Goal: Information Seeking & Learning: Learn about a topic

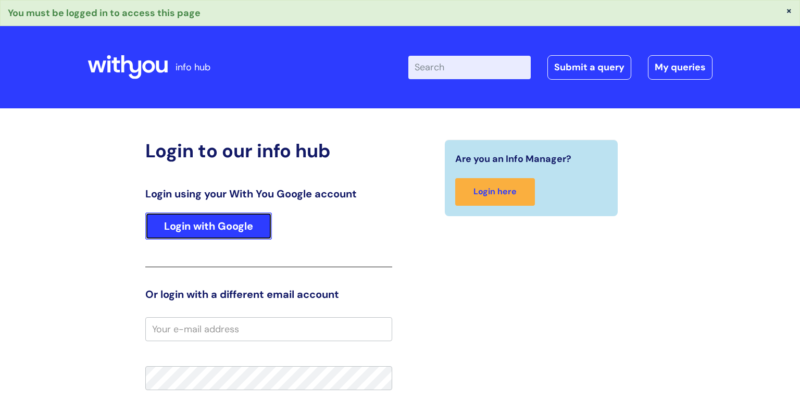
click at [172, 238] on link "Login with Google" at bounding box center [208, 226] width 127 height 27
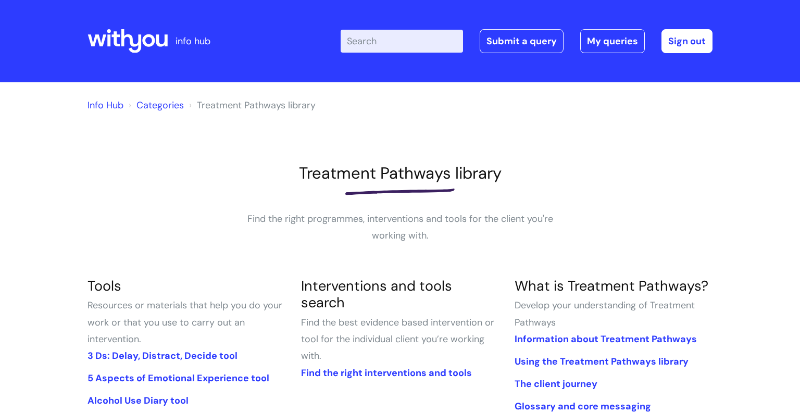
click at [376, 35] on input "Enter your search term here..." at bounding box center [402, 41] width 122 height 23
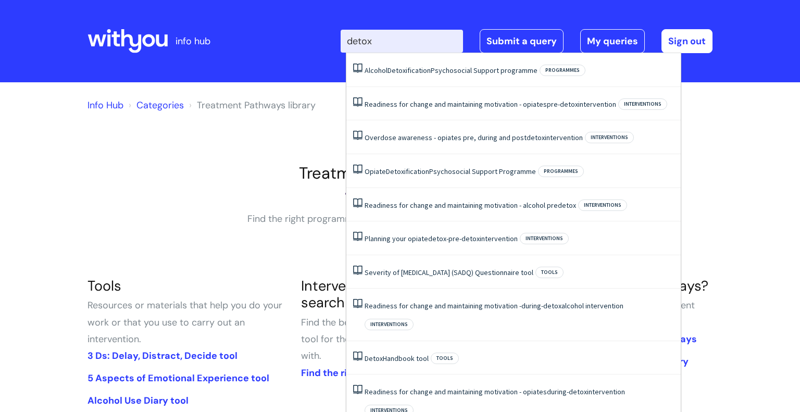
type input "detox"
click button "Search" at bounding box center [0, 0] width 0 height 0
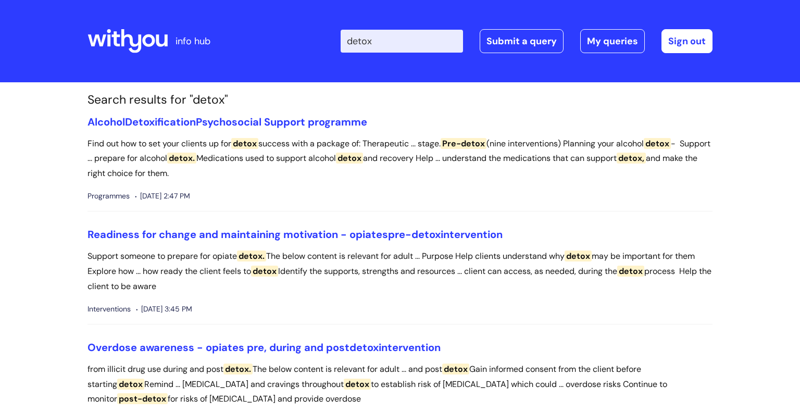
click at [400, 40] on input "detox" at bounding box center [402, 41] width 122 height 23
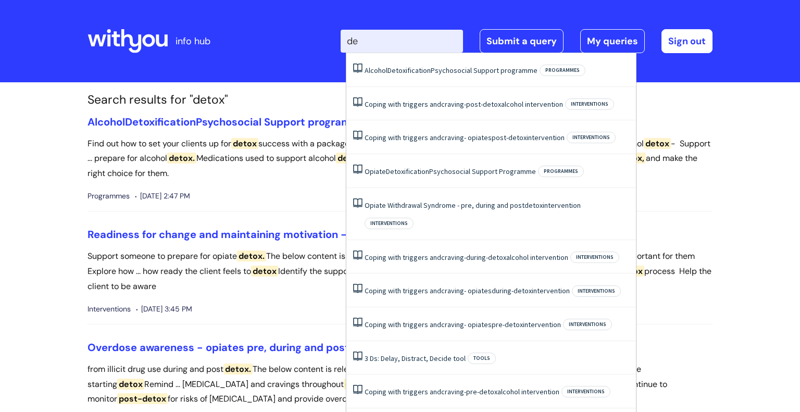
type input "d"
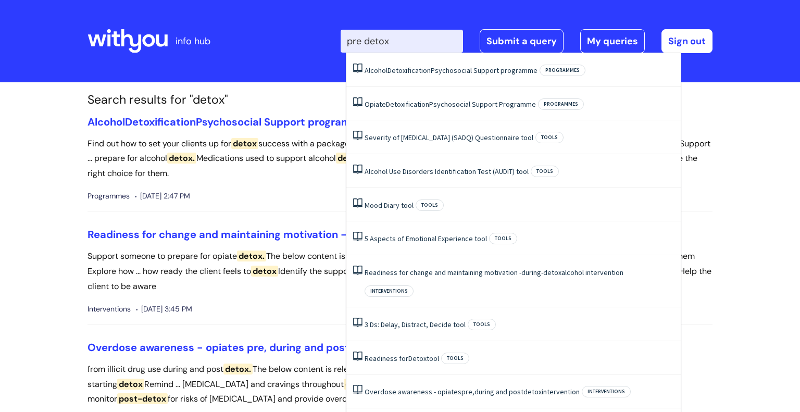
type input "pre detox"
click button "Search" at bounding box center [0, 0] width 0 height 0
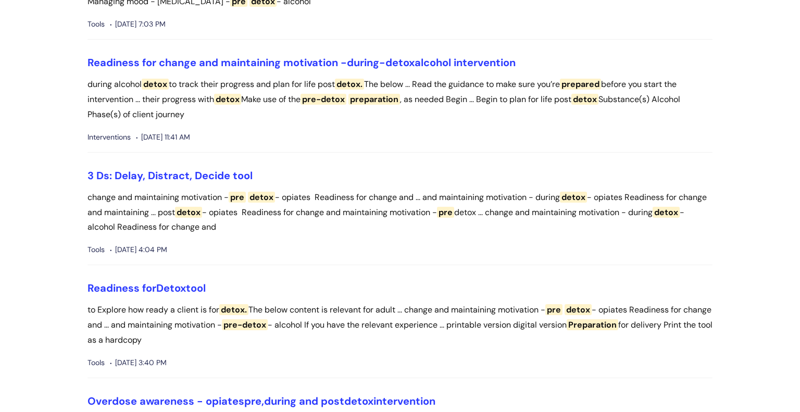
scroll to position [722, 0]
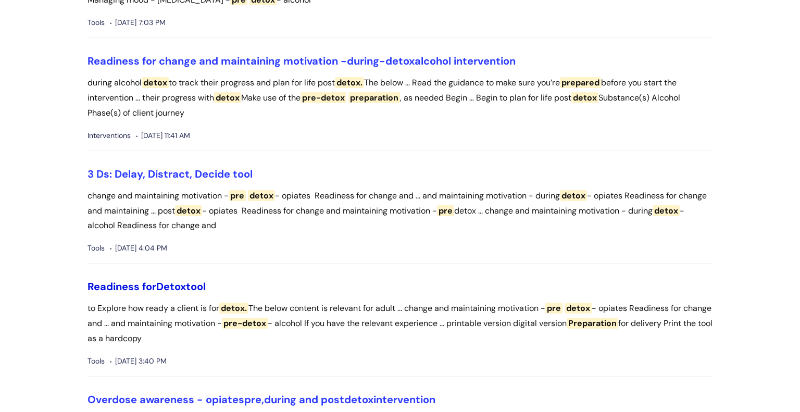
click at [167, 280] on span "Detox" at bounding box center [171, 287] width 30 height 14
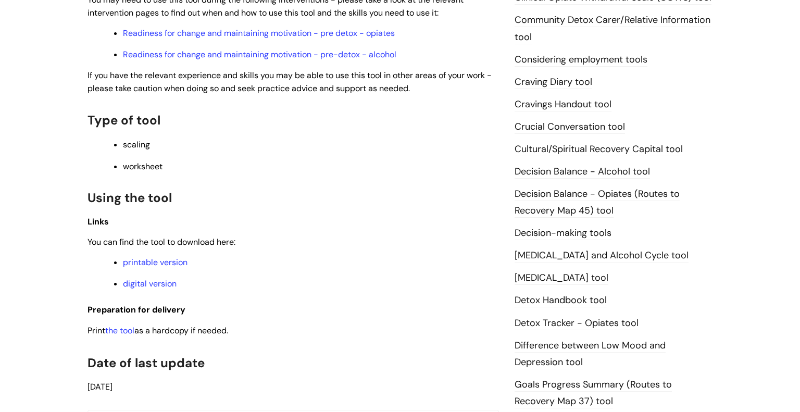
scroll to position [377, 0]
click at [319, 36] on link "Readiness for change and maintaining motivation - pre detox - opiates" at bounding box center [259, 33] width 272 height 11
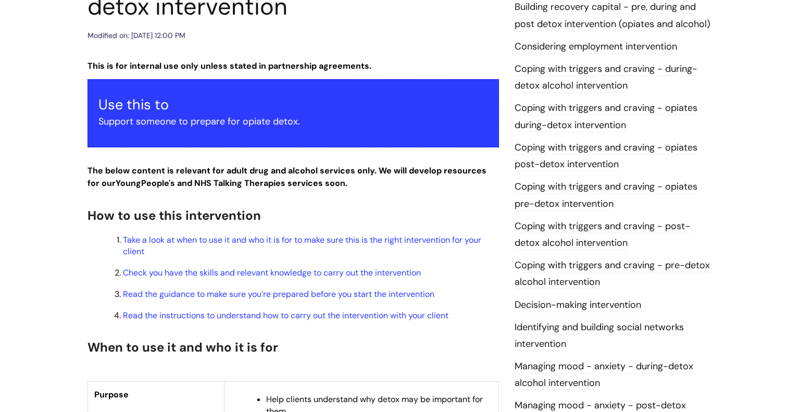
scroll to position [194, 0]
click at [272, 236] on link "Take a look at when to use it and who it is for to make sure this is the right …" at bounding box center [302, 245] width 358 height 22
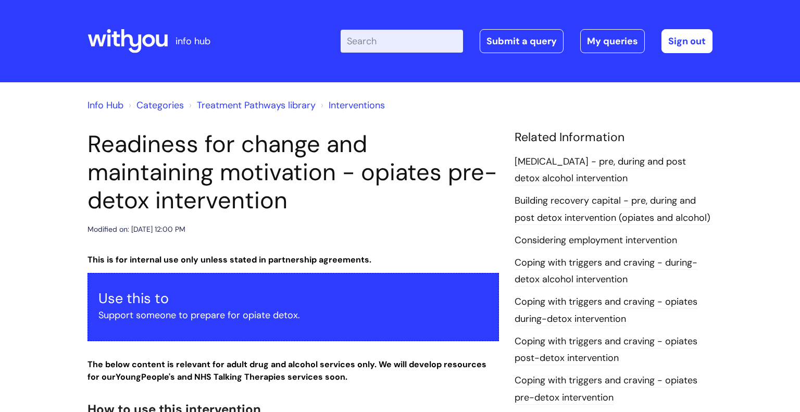
click at [435, 46] on input "Enter your search term here..." at bounding box center [402, 41] width 122 height 23
click at [150, 97] on li "Categories" at bounding box center [155, 105] width 58 height 17
click at [156, 103] on link "Categories" at bounding box center [159, 105] width 47 height 13
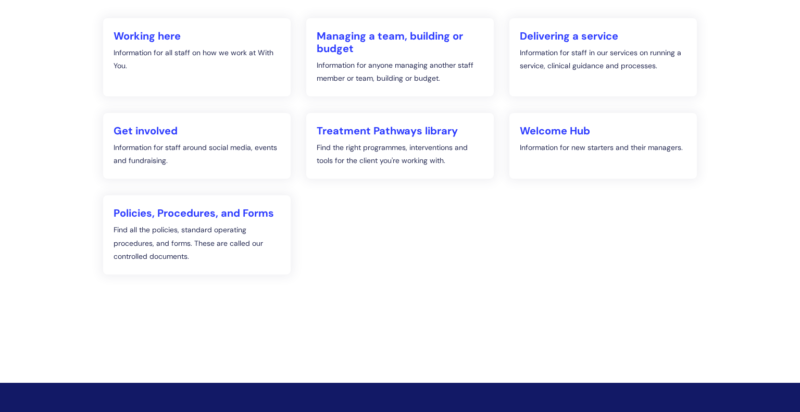
scroll to position [183, 0]
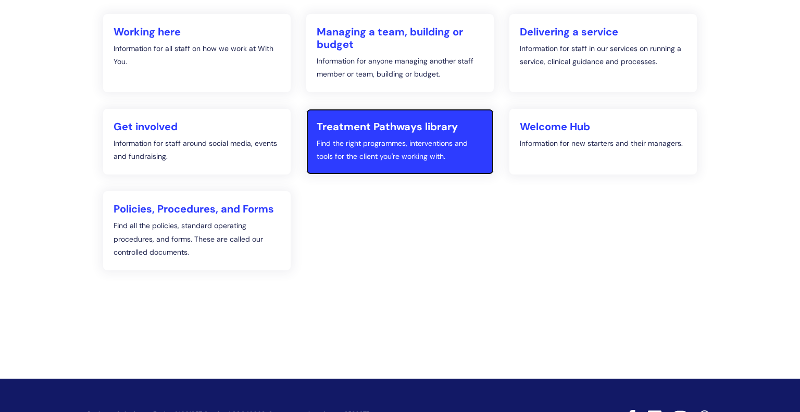
click at [319, 145] on p "Find the right programmes, interventions and tools for the client you're workin…" at bounding box center [400, 150] width 167 height 26
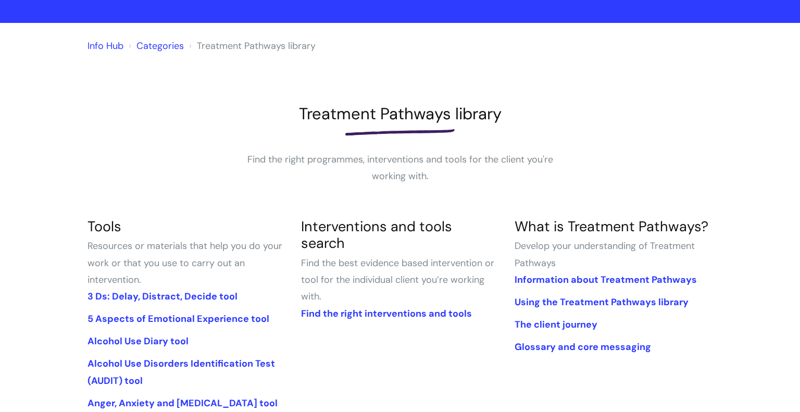
scroll to position [60, 0]
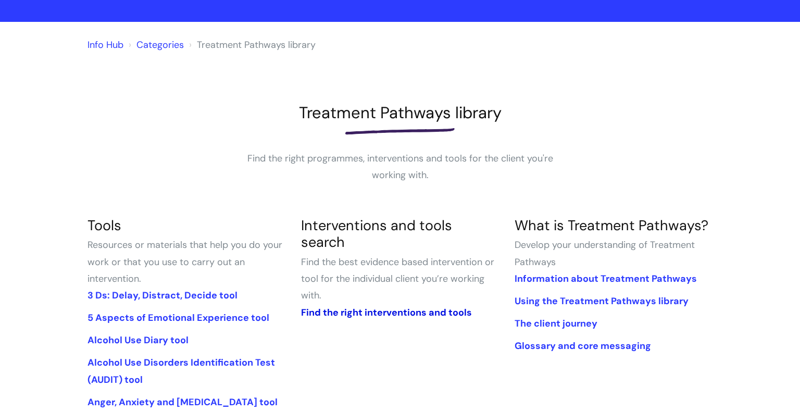
click at [354, 306] on link "Find the right interventions and tools" at bounding box center [386, 312] width 171 height 13
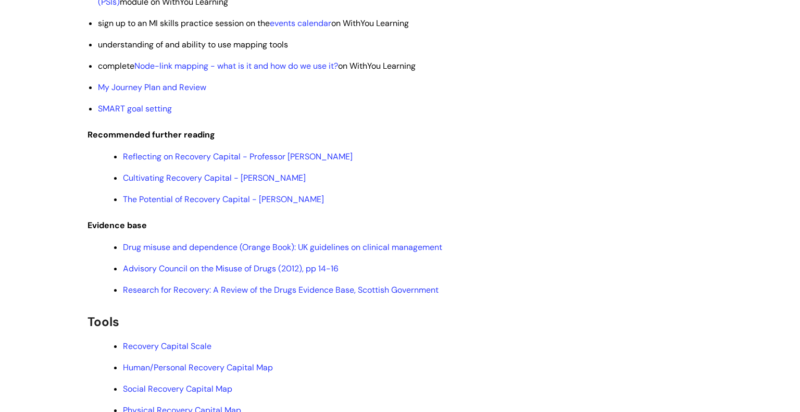
scroll to position [2467, 0]
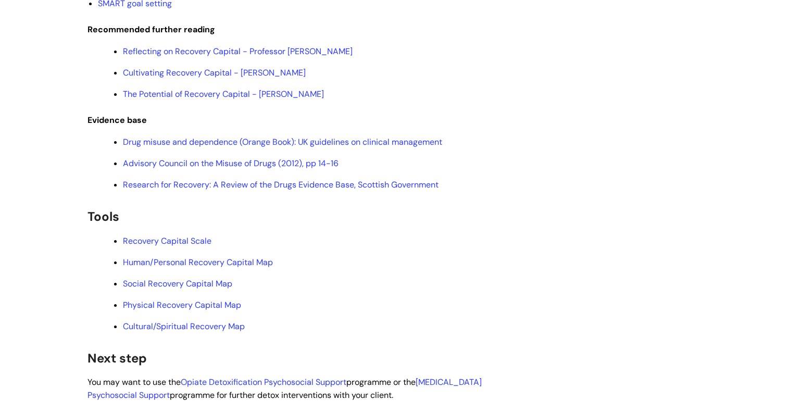
scroll to position [2571, 0]
click at [184, 245] on link "Recovery Capital Scale" at bounding box center [167, 239] width 89 height 11
click at [185, 267] on link "Human/Personal Recovery Capital Map" at bounding box center [198, 261] width 150 height 11
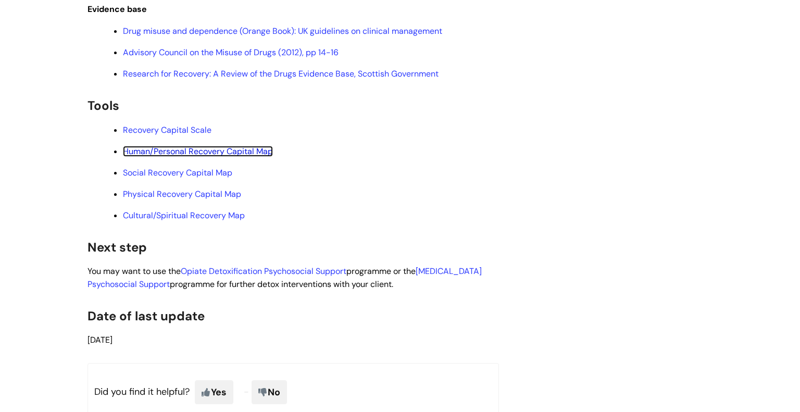
scroll to position [2683, 0]
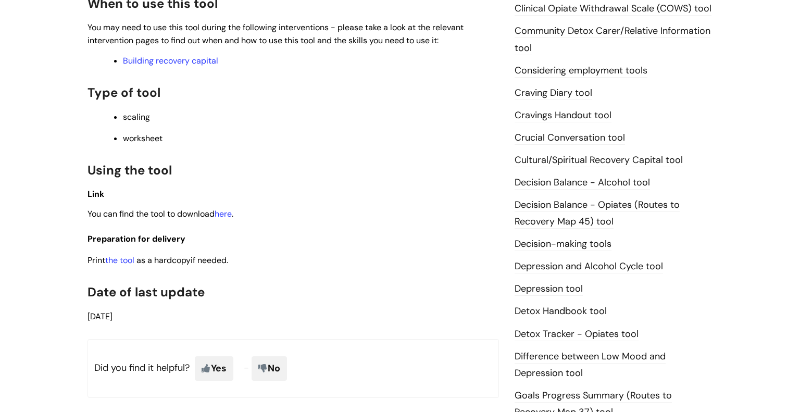
scroll to position [374, 0]
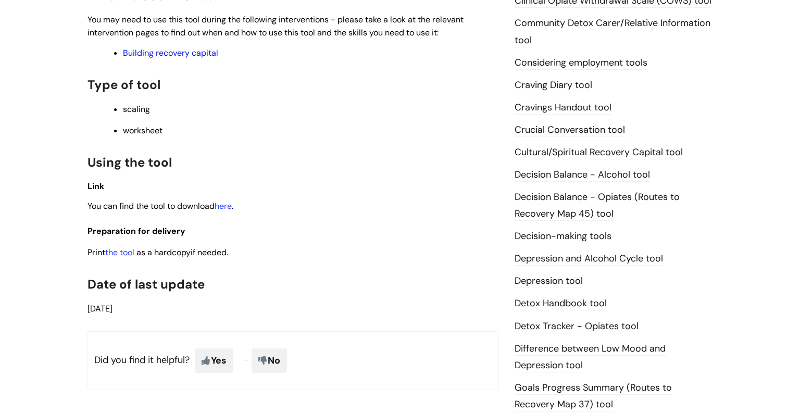
click at [160, 55] on link "Building recovery capital" at bounding box center [170, 52] width 95 height 11
click at [124, 255] on link "the tool" at bounding box center [119, 252] width 29 height 11
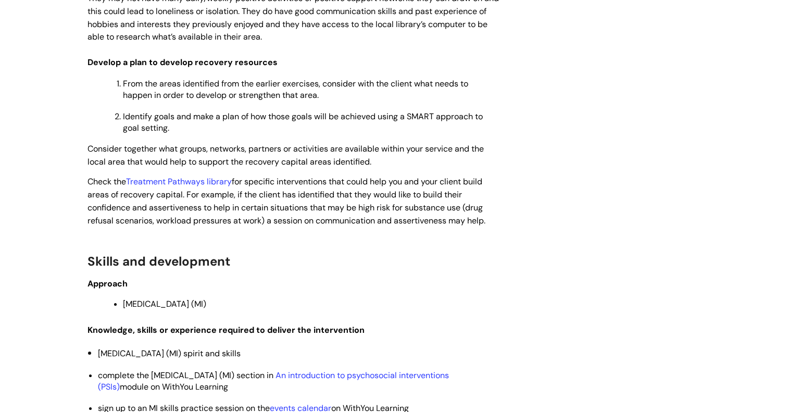
scroll to position [2410, 0]
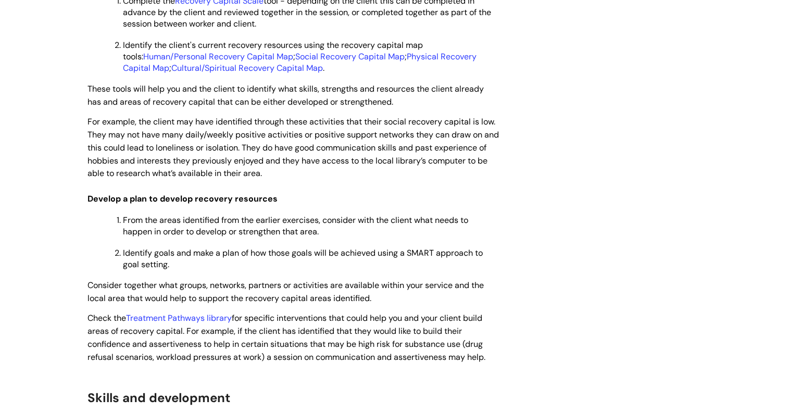
scroll to position [1769, 0]
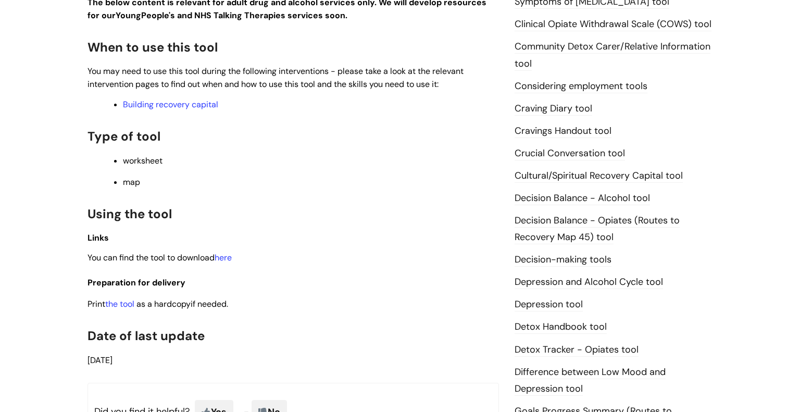
scroll to position [354, 0]
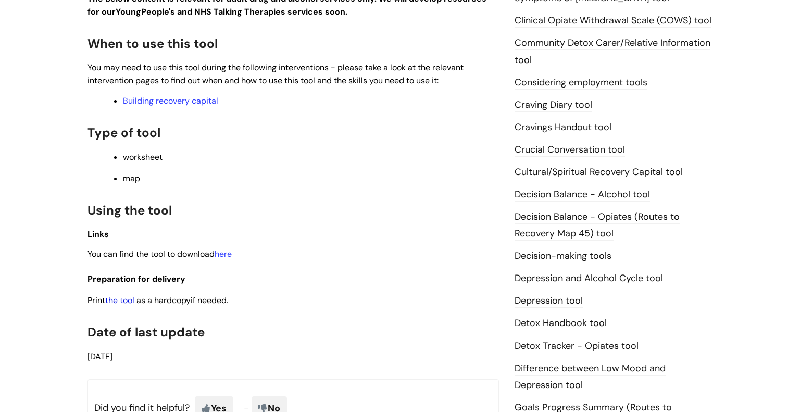
click at [121, 304] on link "the tool" at bounding box center [119, 300] width 29 height 11
